Goal: Find specific page/section: Find specific page/section

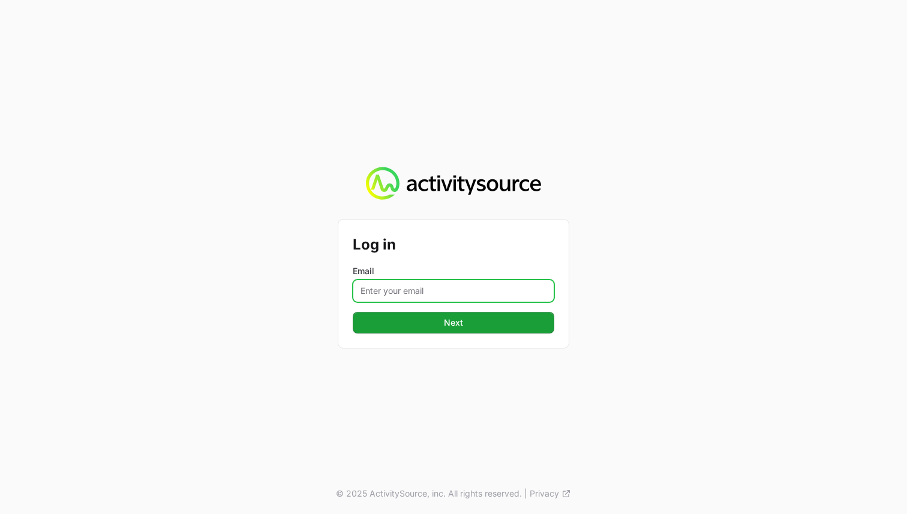
click at [509, 295] on input "Email" at bounding box center [454, 291] width 202 height 23
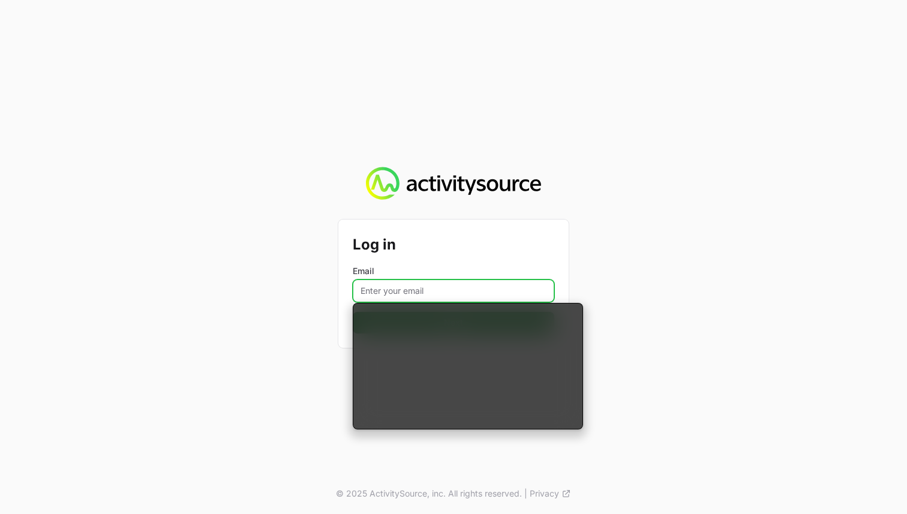
type input "[EMAIL_ADDRESS][DOMAIN_NAME]"
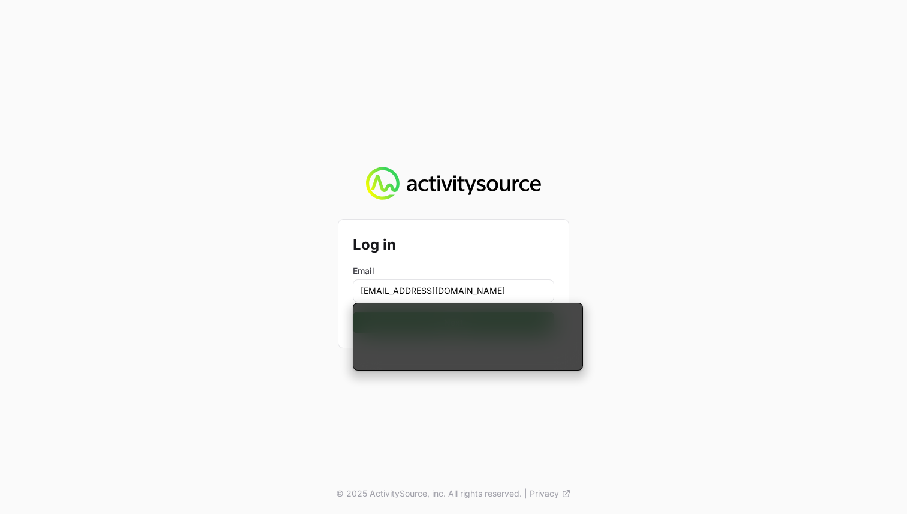
click at [642, 322] on div "Log in Email [EMAIL_ADDRESS][DOMAIN_NAME] Next © 2025 ActivitySource, inc. All …" at bounding box center [453, 257] width 907 height 514
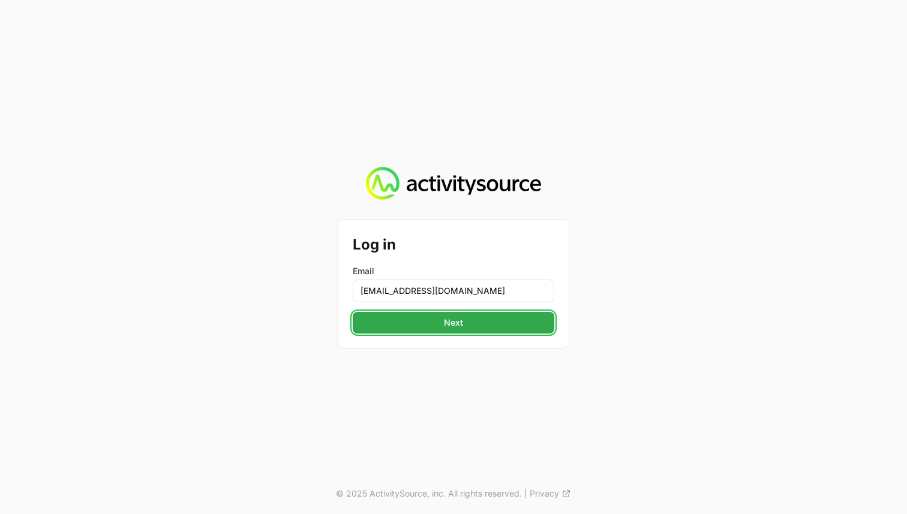
click at [513, 323] on button "Next" at bounding box center [454, 323] width 202 height 22
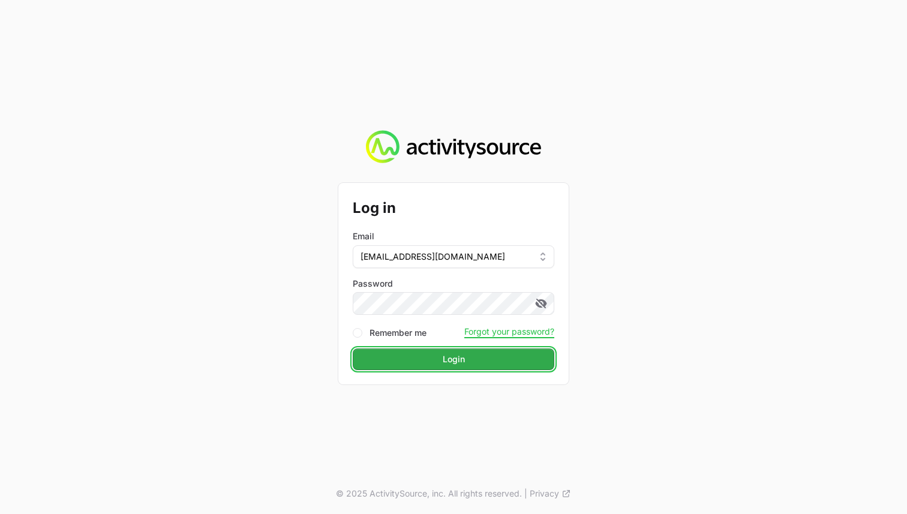
click at [467, 361] on button "Login" at bounding box center [454, 360] width 202 height 22
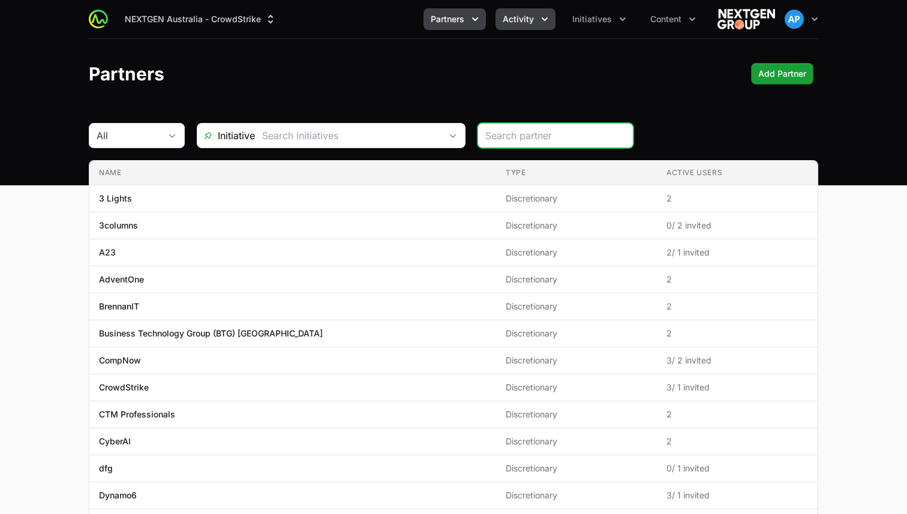
click at [520, 26] on button "Activity" at bounding box center [526, 19] width 60 height 22
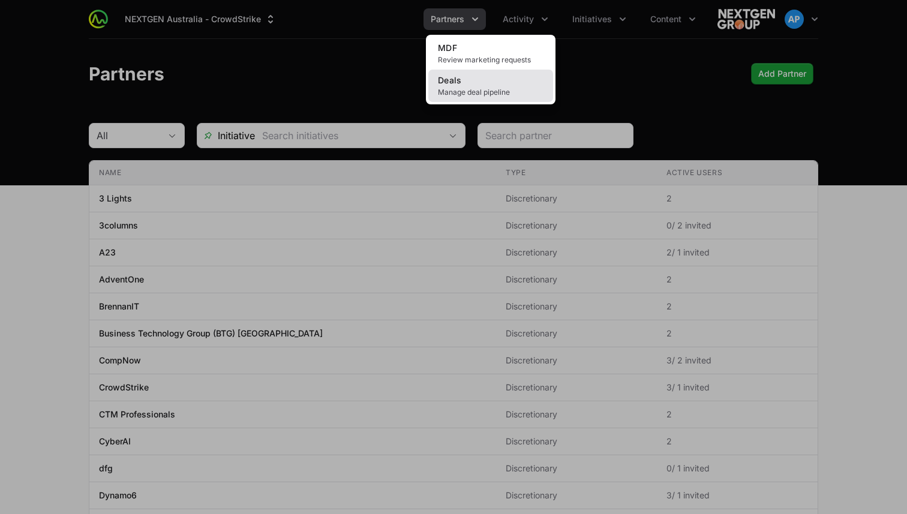
click at [503, 76] on link "Deals Manage deal pipeline" at bounding box center [490, 86] width 125 height 32
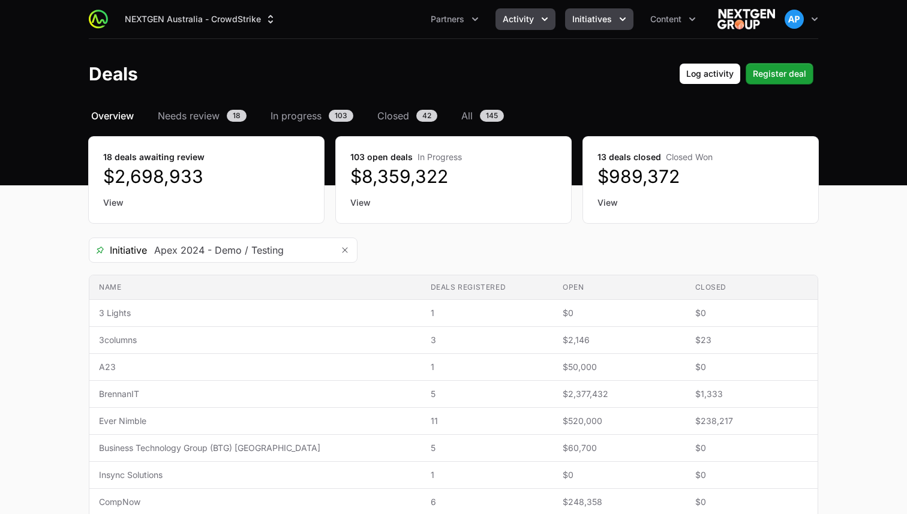
click at [601, 20] on span "Initiatives" at bounding box center [592, 19] width 40 height 12
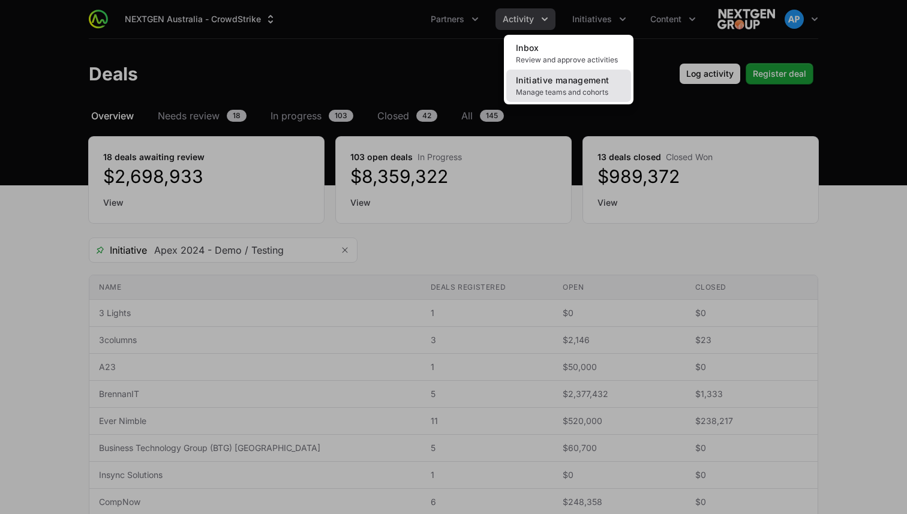
click at [587, 82] on span "Initiative management" at bounding box center [562, 80] width 93 height 10
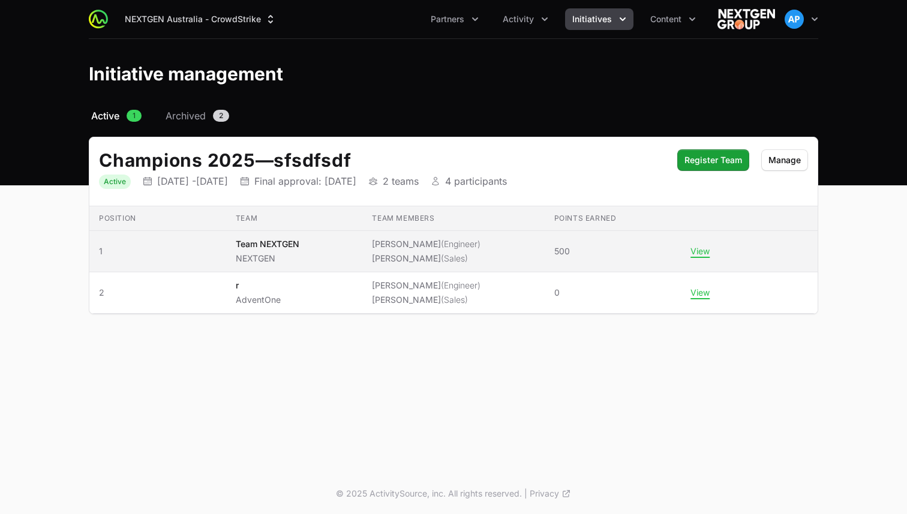
click at [488, 260] on span "[PERSON_NAME] (Engineer) [PERSON_NAME] (Sales)" at bounding box center [453, 251] width 163 height 26
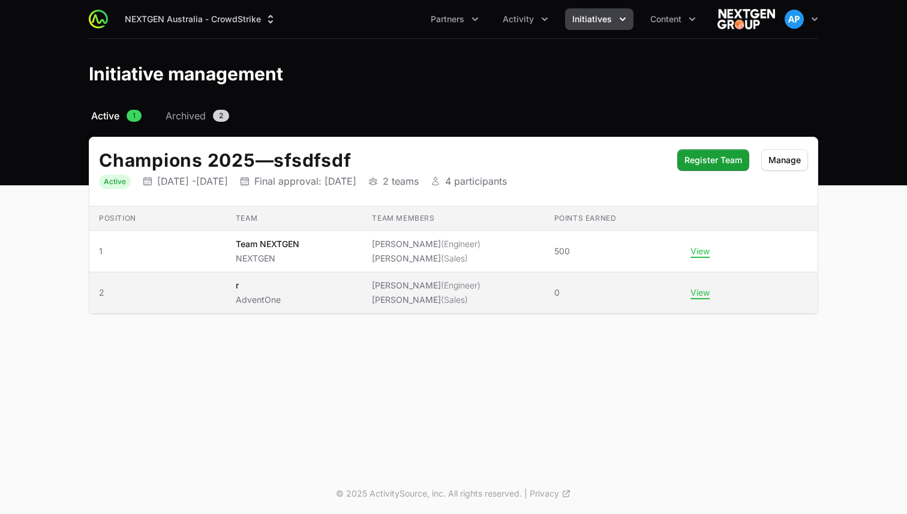
click at [468, 297] on span "(Sales)" at bounding box center [454, 300] width 27 height 10
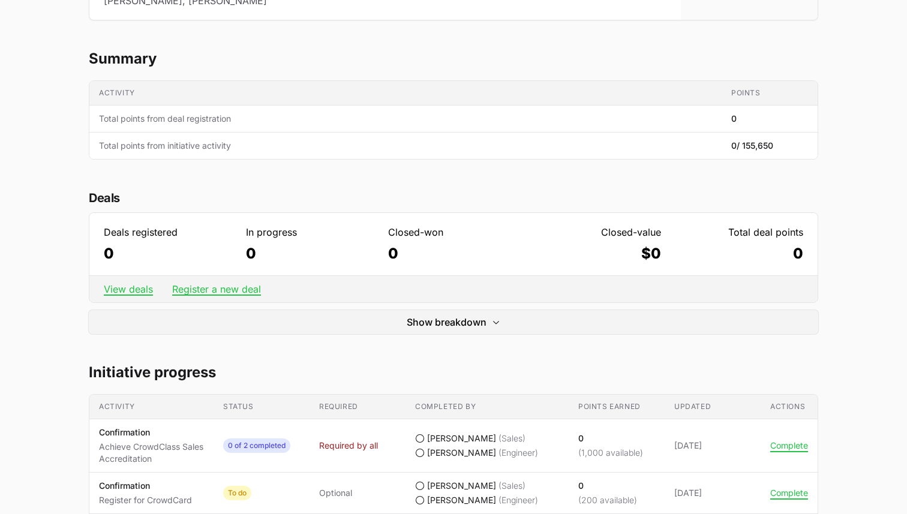
scroll to position [260, 0]
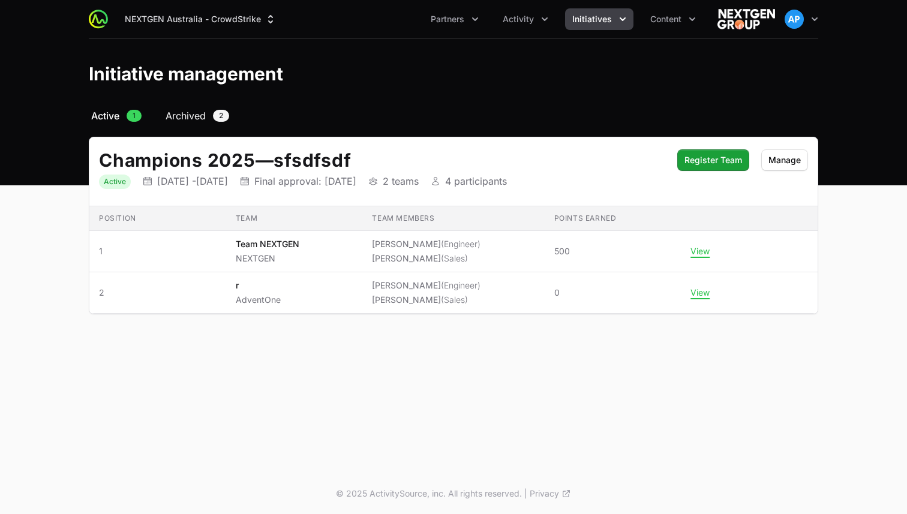
click at [189, 112] on span "Archived" at bounding box center [186, 116] width 40 height 14
click at [191, 118] on span "Archived" at bounding box center [186, 116] width 40 height 14
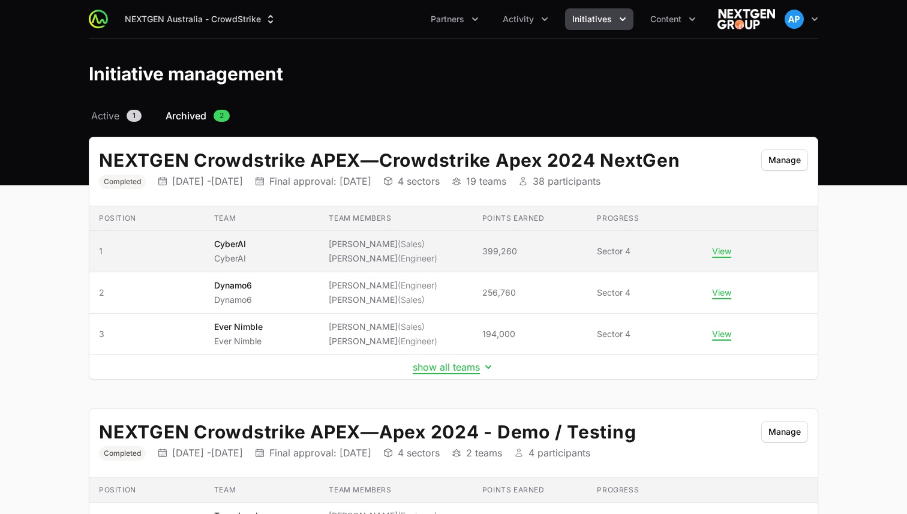
click at [301, 262] on span "CyberAI CyberAI" at bounding box center [262, 251] width 96 height 26
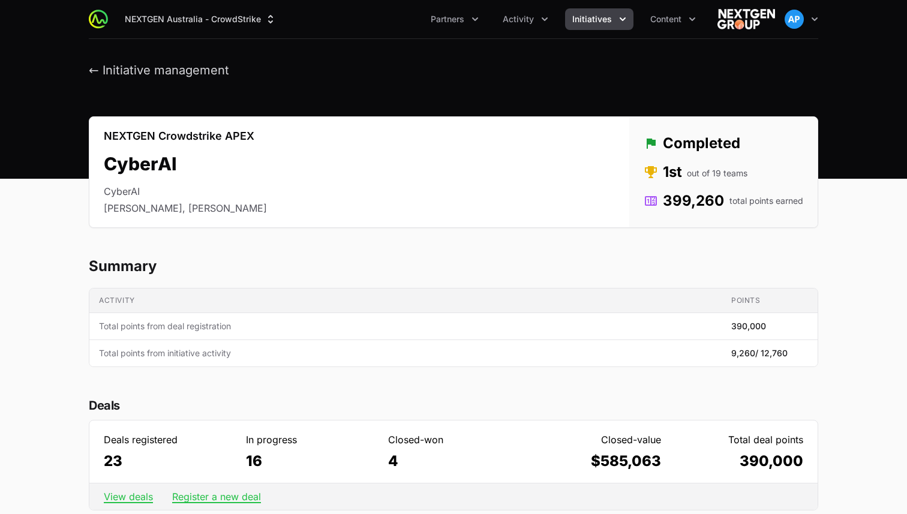
click at [133, 139] on p "NEXTGEN Crowdstrike APEX" at bounding box center [185, 136] width 163 height 14
drag, startPoint x: 133, startPoint y: 139, endPoint x: 238, endPoint y: 134, distance: 105.7
click at [238, 134] on p "NEXTGEN Crowdstrike APEX" at bounding box center [185, 136] width 163 height 14
copy p "NEXTGEN Crowdstrike APEX"
click at [589, 14] on span "Initiatives" at bounding box center [592, 19] width 40 height 12
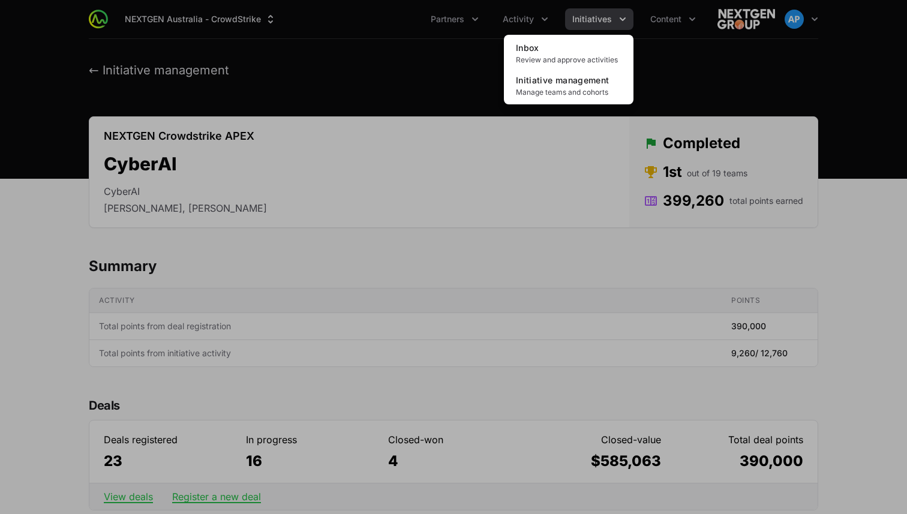
click at [589, 14] on div "Initiatives menu" at bounding box center [453, 257] width 907 height 514
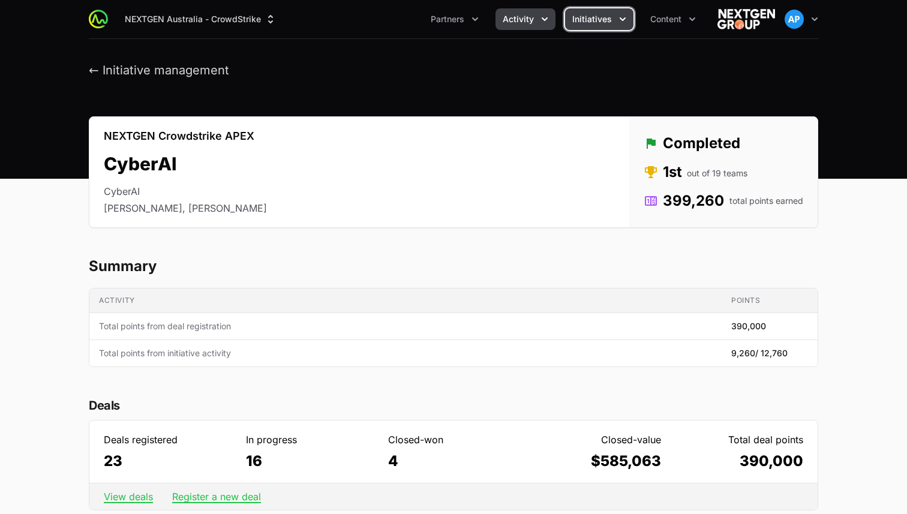
click at [546, 20] on icon "Activity menu" at bounding box center [545, 19] width 12 height 12
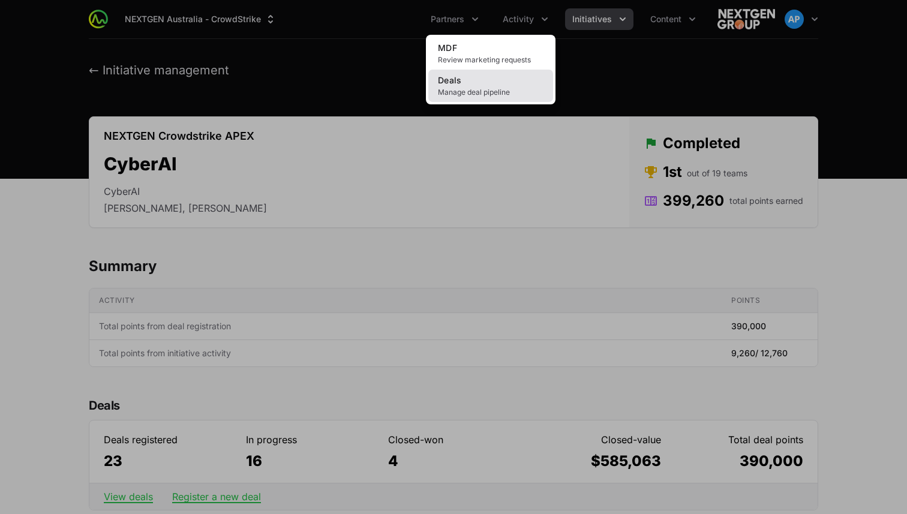
click at [505, 79] on link "Deals Manage deal pipeline" at bounding box center [490, 86] width 125 height 32
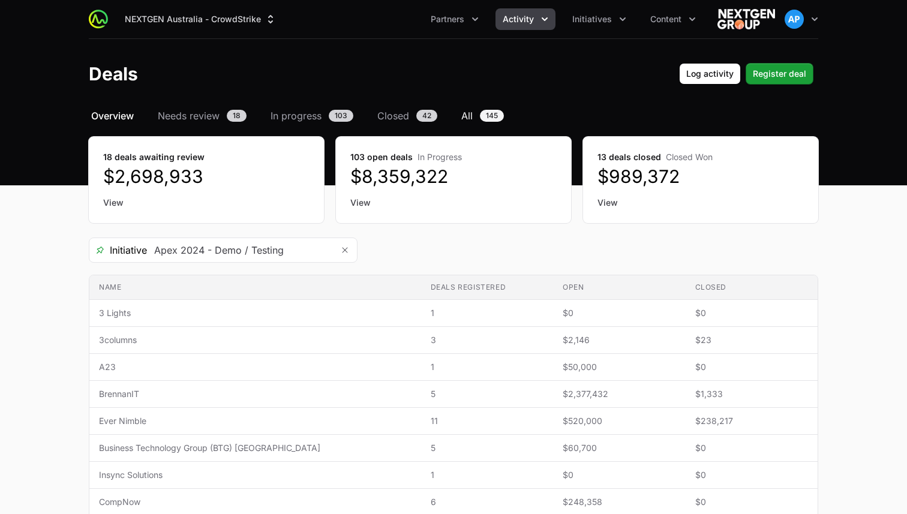
click at [479, 116] on link "All 145" at bounding box center [482, 116] width 47 height 14
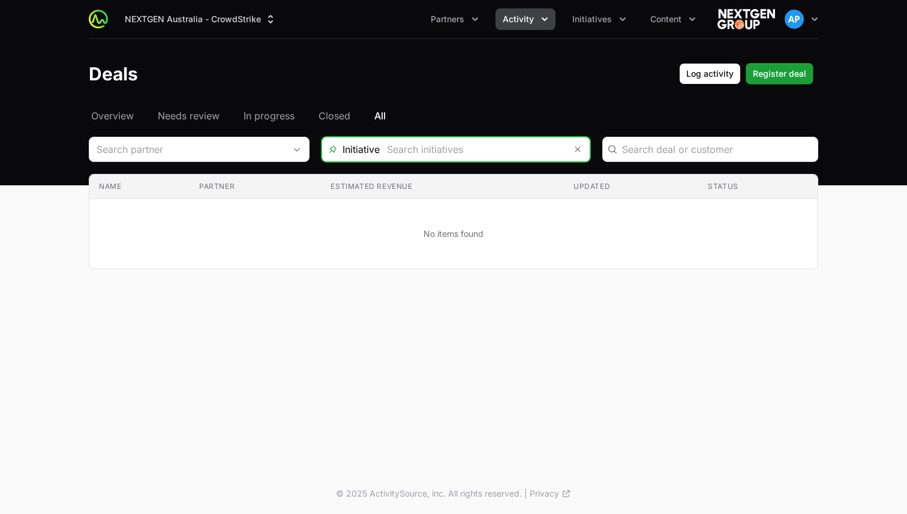
click at [495, 153] on input "Deals Filters" at bounding box center [473, 149] width 186 height 24
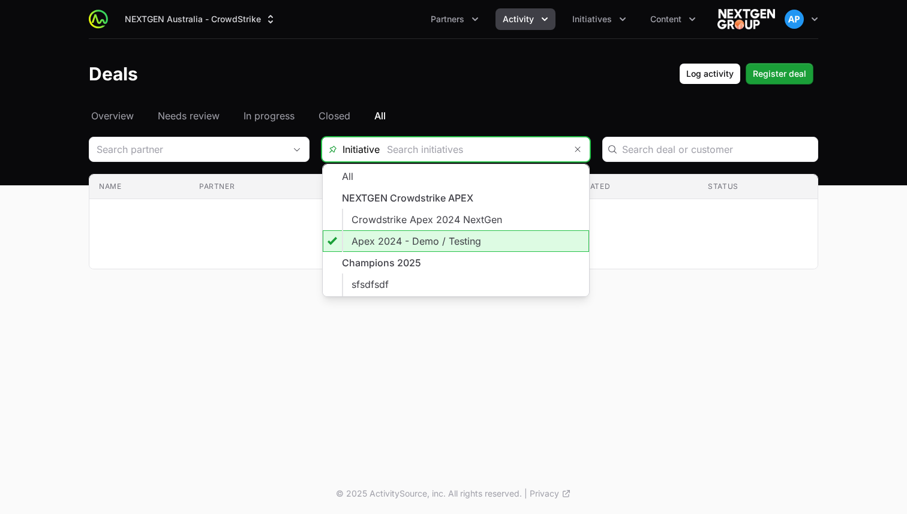
paste input "NEXTGEN Crowdstrike APEX"
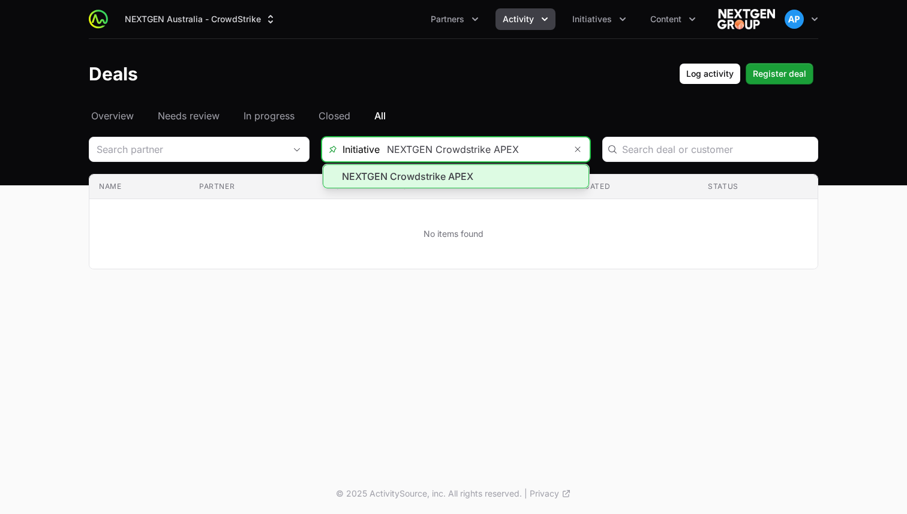
type input "NEXTGEN Crowdstrike APEX"
click at [442, 177] on li "NEXTGEN Crowdstrike APEX" at bounding box center [456, 176] width 266 height 24
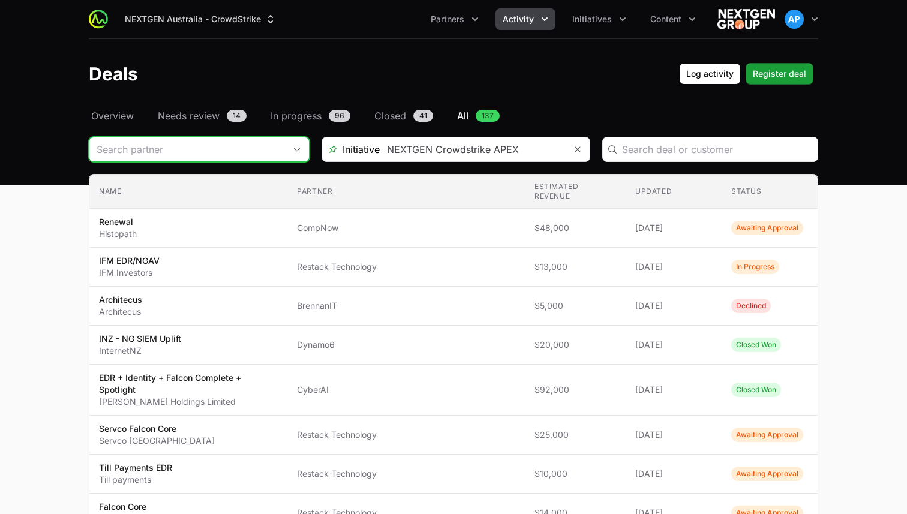
click at [289, 148] on span "Open" at bounding box center [297, 150] width 24 height 4
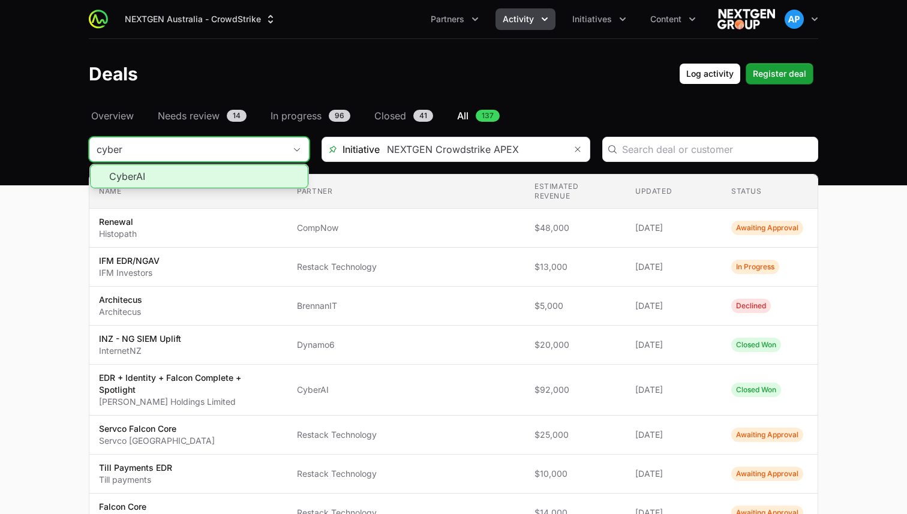
click at [169, 177] on li "CyberAI" at bounding box center [199, 176] width 218 height 24
type input "CyberAI"
